Goal: Task Accomplishment & Management: Use online tool/utility

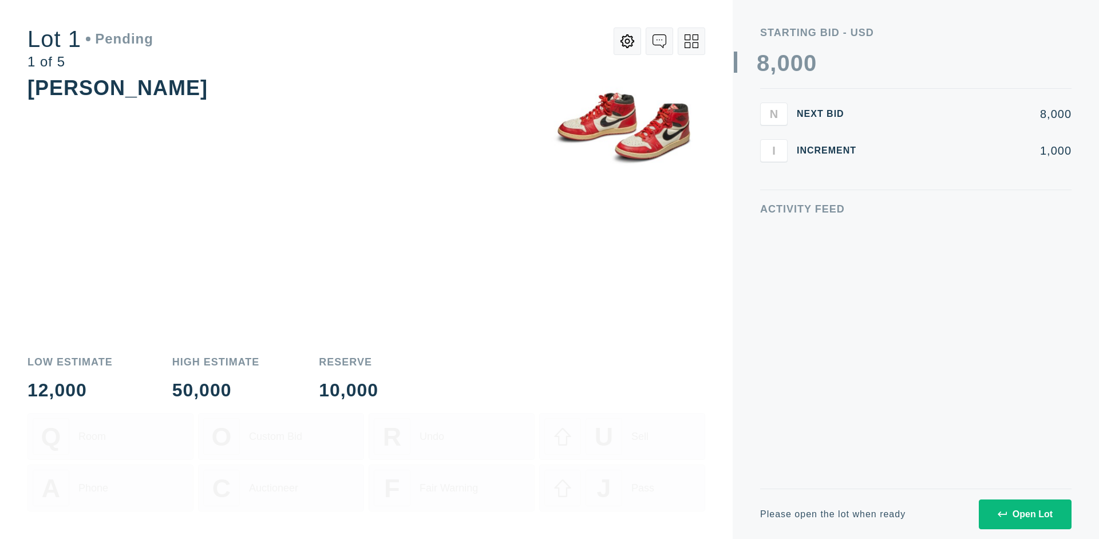
click at [1025, 514] on div "Open Lot" at bounding box center [1025, 514] width 55 height 10
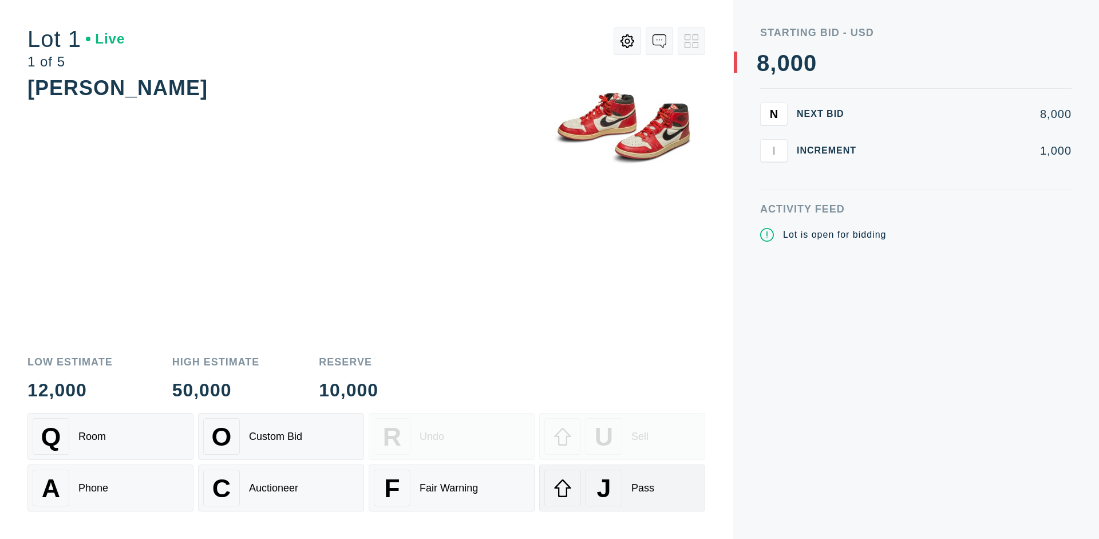
click at [622, 488] on div "J Pass" at bounding box center [623, 488] width 156 height 37
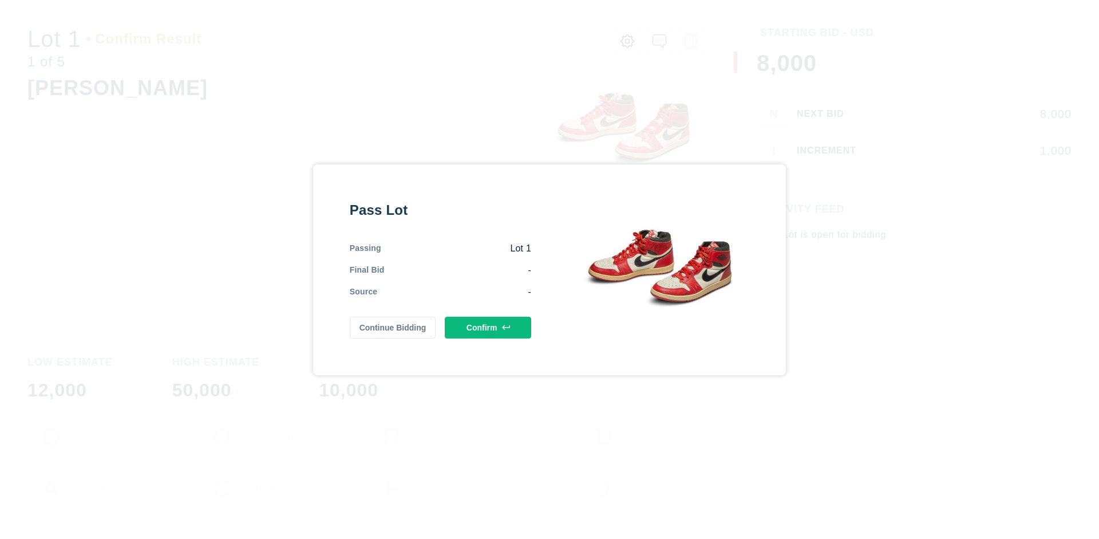
click at [488, 327] on button "Confirm" at bounding box center [488, 328] width 86 height 22
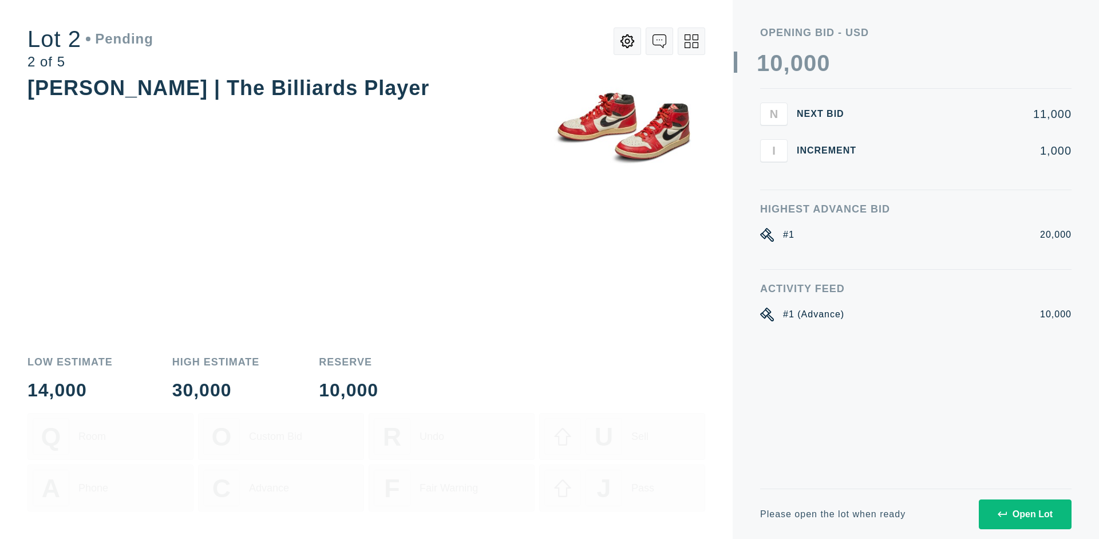
click at [1025, 514] on div "Open Lot" at bounding box center [1025, 514] width 55 height 10
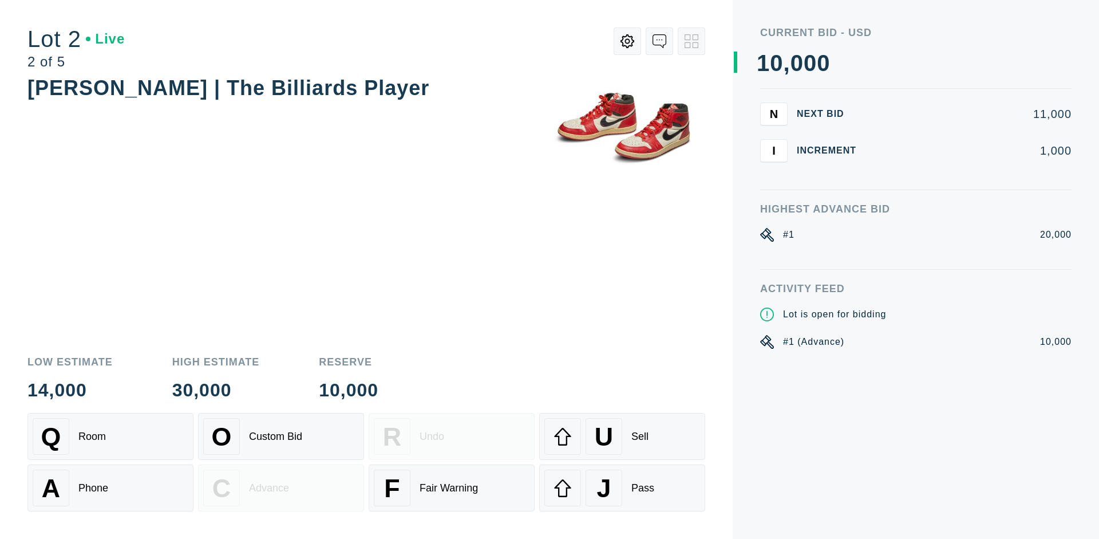
click at [622, 488] on div "J Pass" at bounding box center [623, 488] width 156 height 37
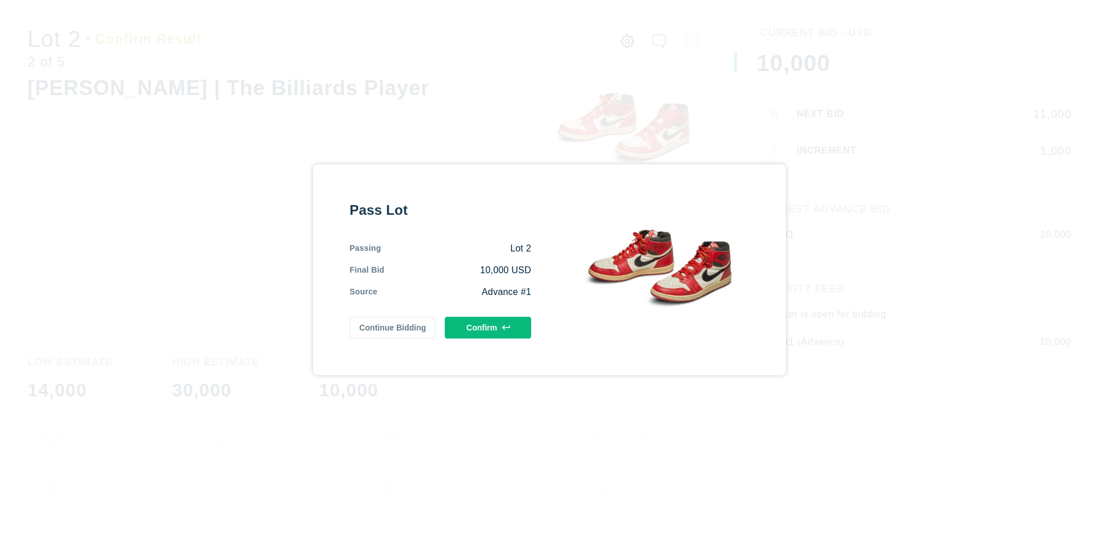
click at [488, 327] on button "Confirm" at bounding box center [488, 328] width 86 height 22
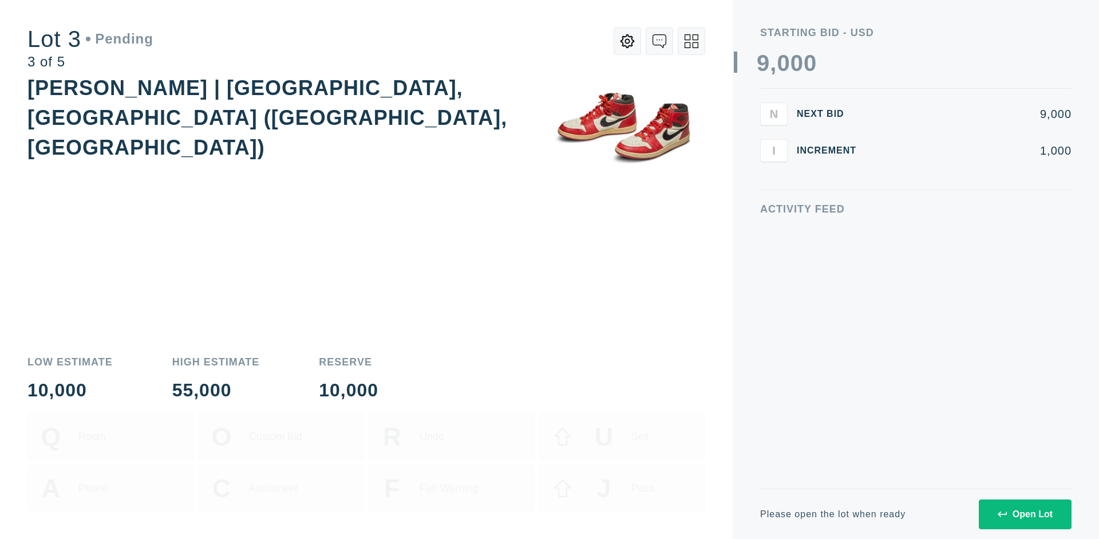
click at [1025, 514] on div "Open Lot" at bounding box center [1025, 514] width 55 height 10
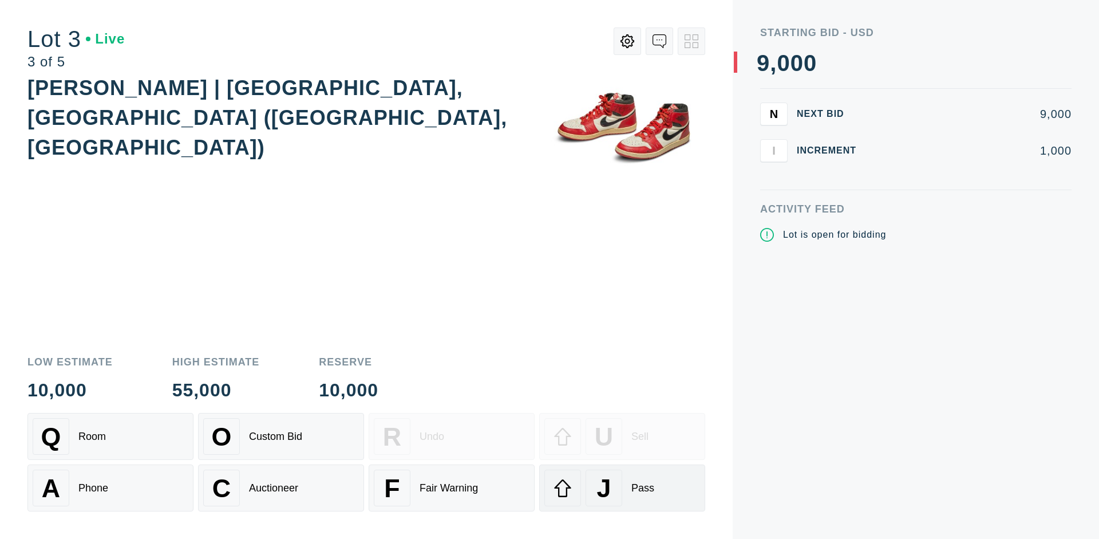
click at [622, 488] on div "J Pass" at bounding box center [623, 488] width 156 height 37
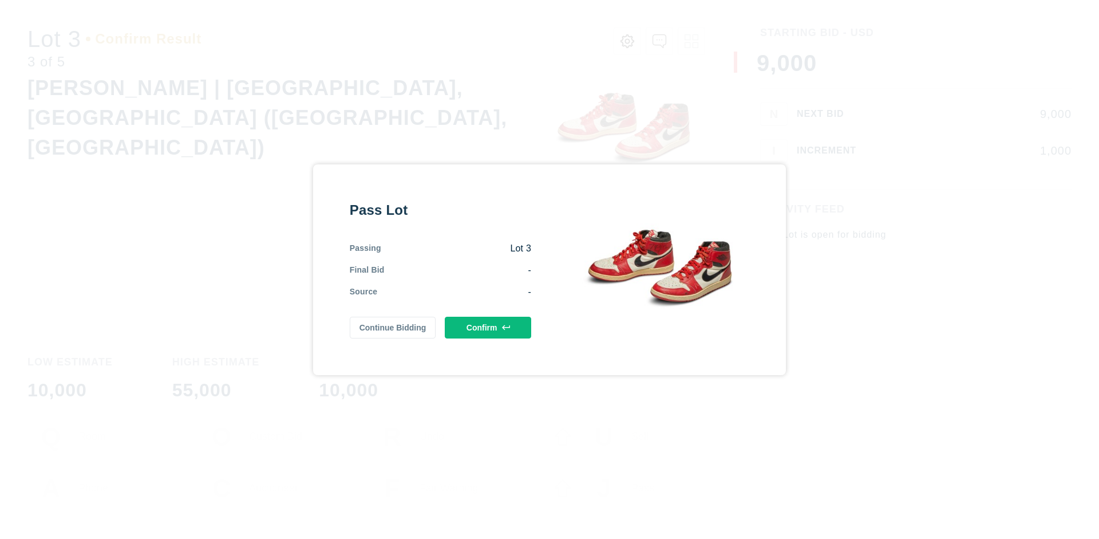
click at [488, 327] on button "Confirm" at bounding box center [488, 328] width 86 height 22
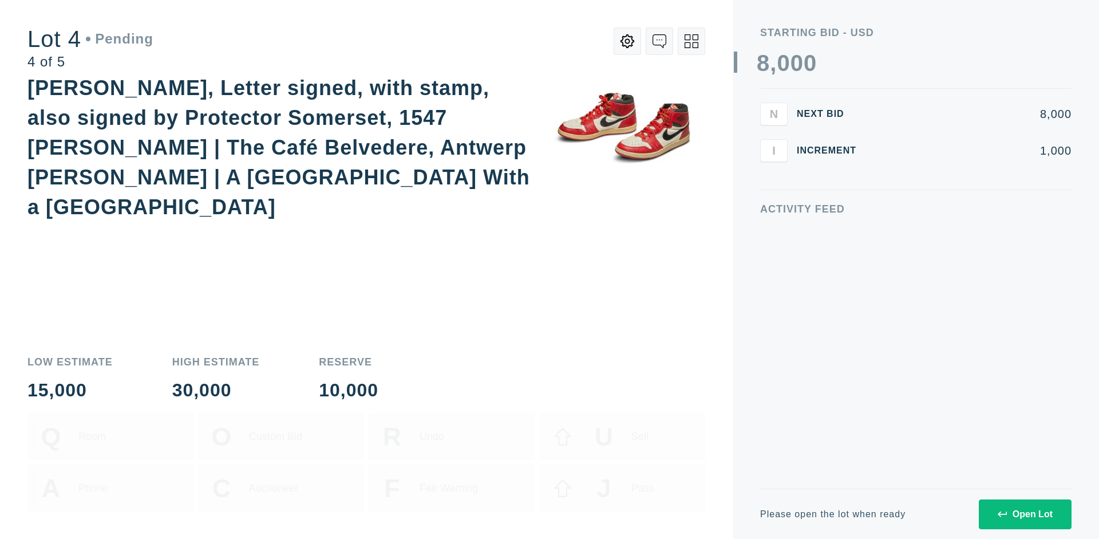
click at [692, 41] on icon at bounding box center [692, 41] width 14 height 14
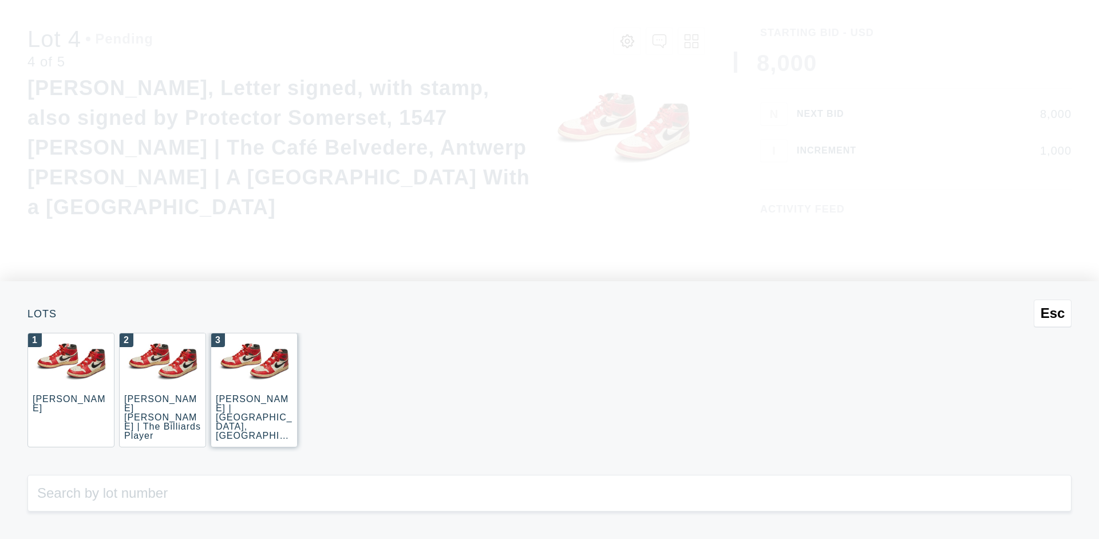
click at [254, 390] on div "3 [PERSON_NAME] | [GEOGRAPHIC_DATA], [GEOGRAPHIC_DATA] ([GEOGRAPHIC_DATA], [GEO…" at bounding box center [254, 390] width 87 height 115
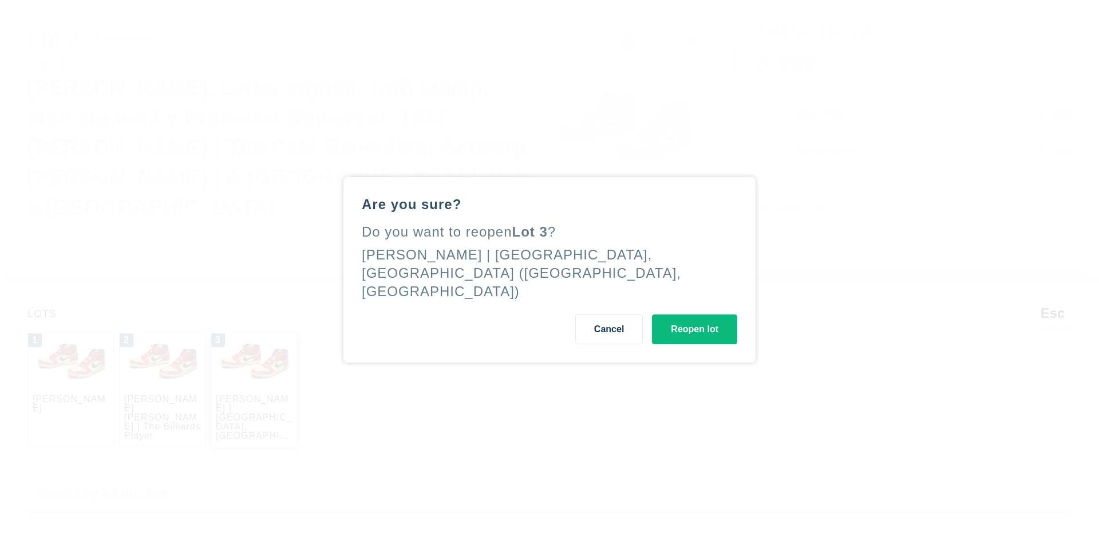
click at [695, 318] on button "Reopen lot" at bounding box center [694, 329] width 85 height 30
